Goal: Information Seeking & Learning: Compare options

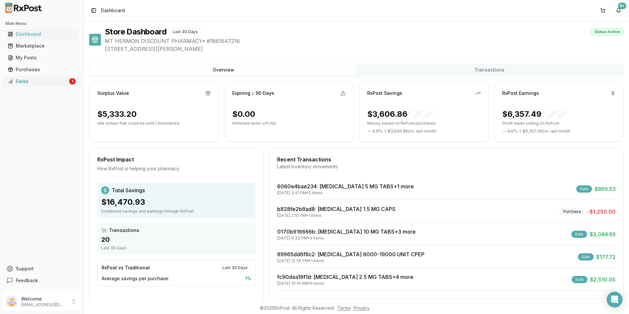
click at [33, 80] on div "Sales" at bounding box center [38, 81] width 60 height 7
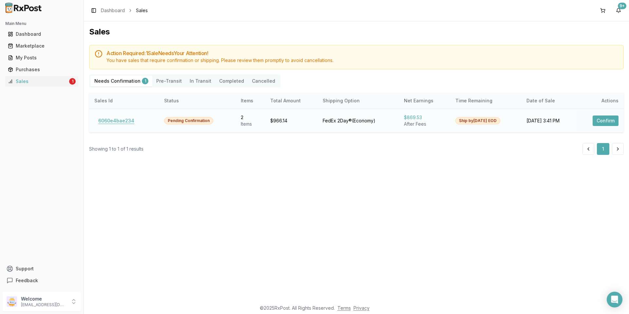
click at [111, 121] on button "6060e4bae234" at bounding box center [116, 120] width 44 height 10
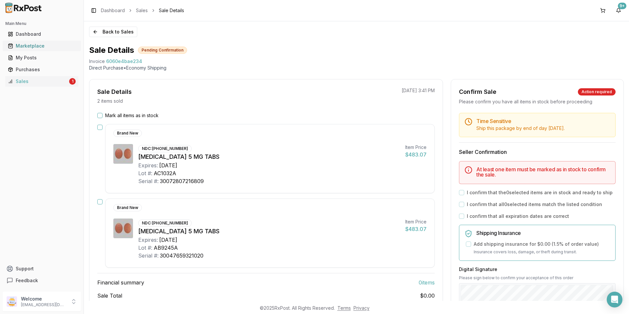
click at [41, 47] on div "Marketplace" at bounding box center [42, 46] width 68 height 7
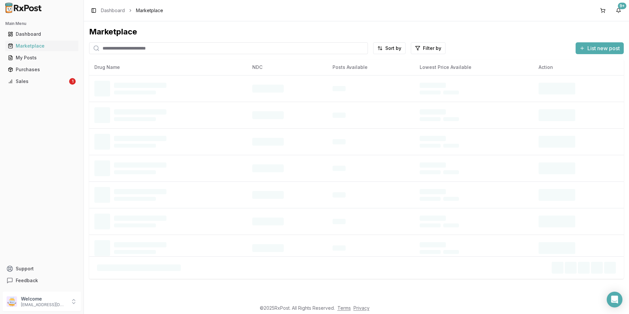
click at [150, 48] on input "search" at bounding box center [228, 48] width 279 height 12
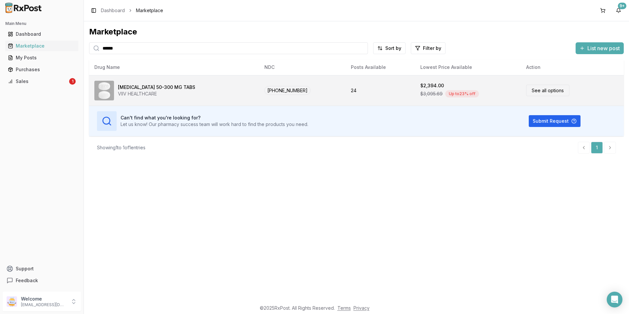
type input "******"
click at [538, 89] on link "See all options" at bounding box center [547, 90] width 43 height 11
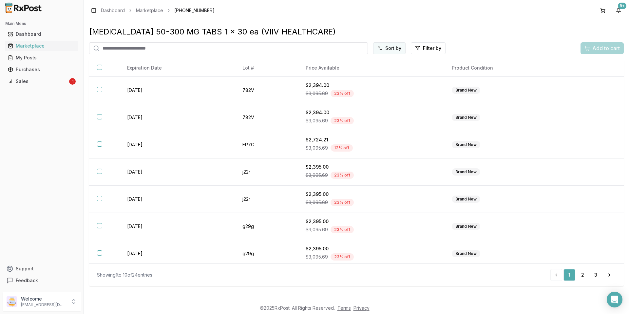
click at [390, 49] on html "Main Menu Dashboard Marketplace My Posts Purchases Sales 1 Support Feedback Wel…" at bounding box center [314, 157] width 629 height 314
click at [378, 71] on div "Price (Low to High)" at bounding box center [373, 73] width 62 height 10
